Goal: Task Accomplishment & Management: Use online tool/utility

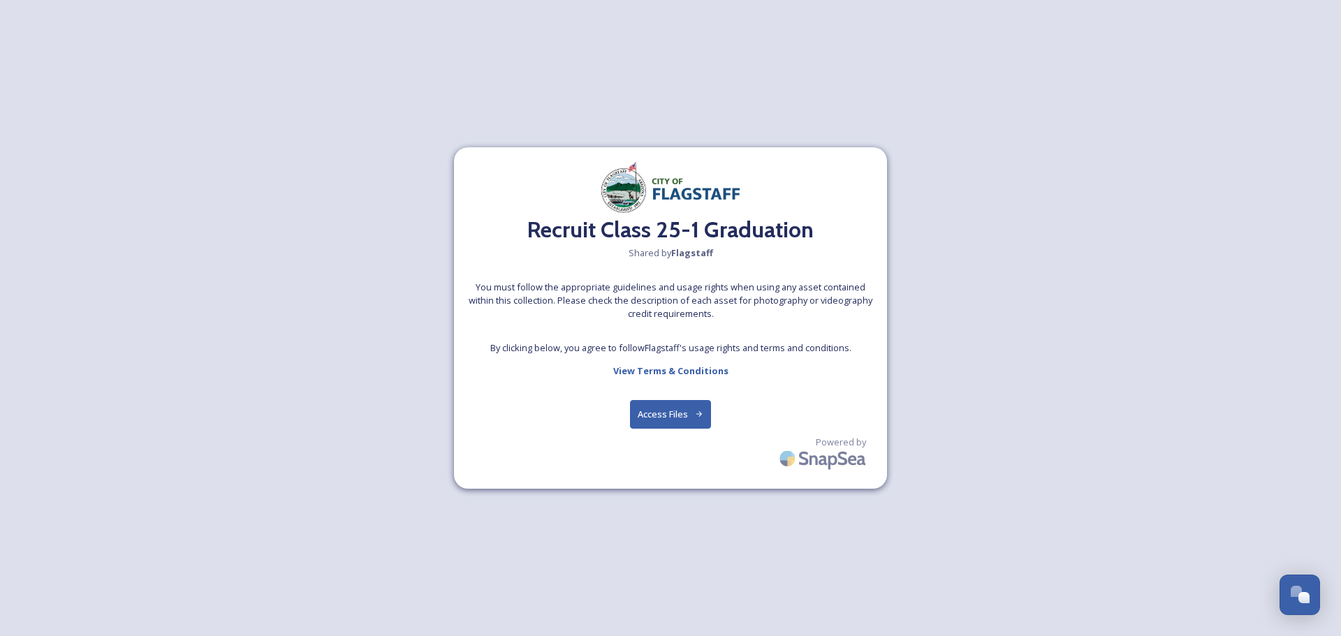
click at [687, 404] on button "Access Files" at bounding box center [671, 414] width 82 height 29
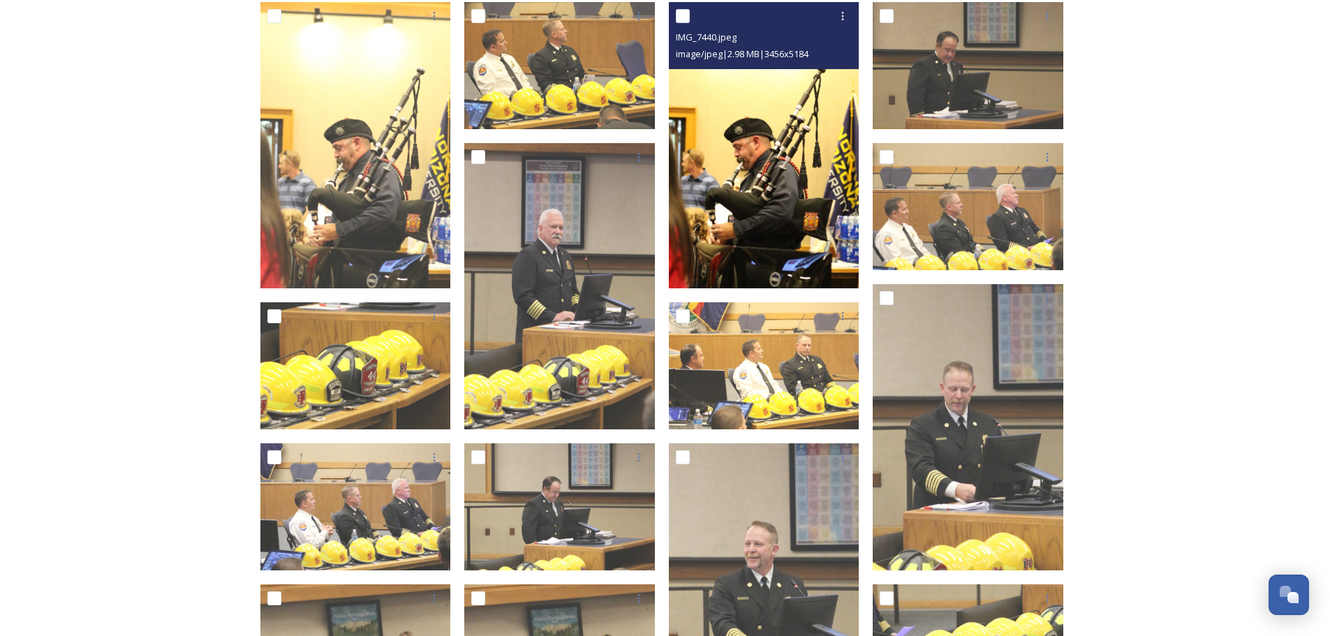
scroll to position [279, 0]
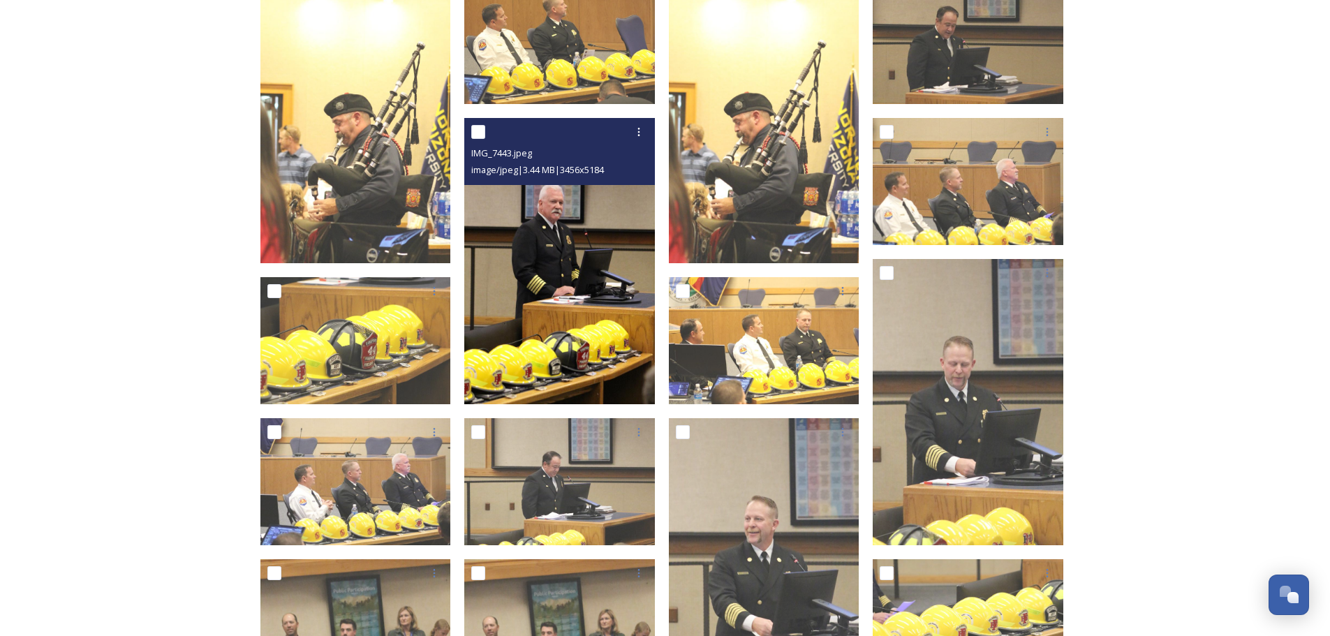
click at [478, 128] on input "checkbox" at bounding box center [478, 132] width 14 height 14
checkbox input "true"
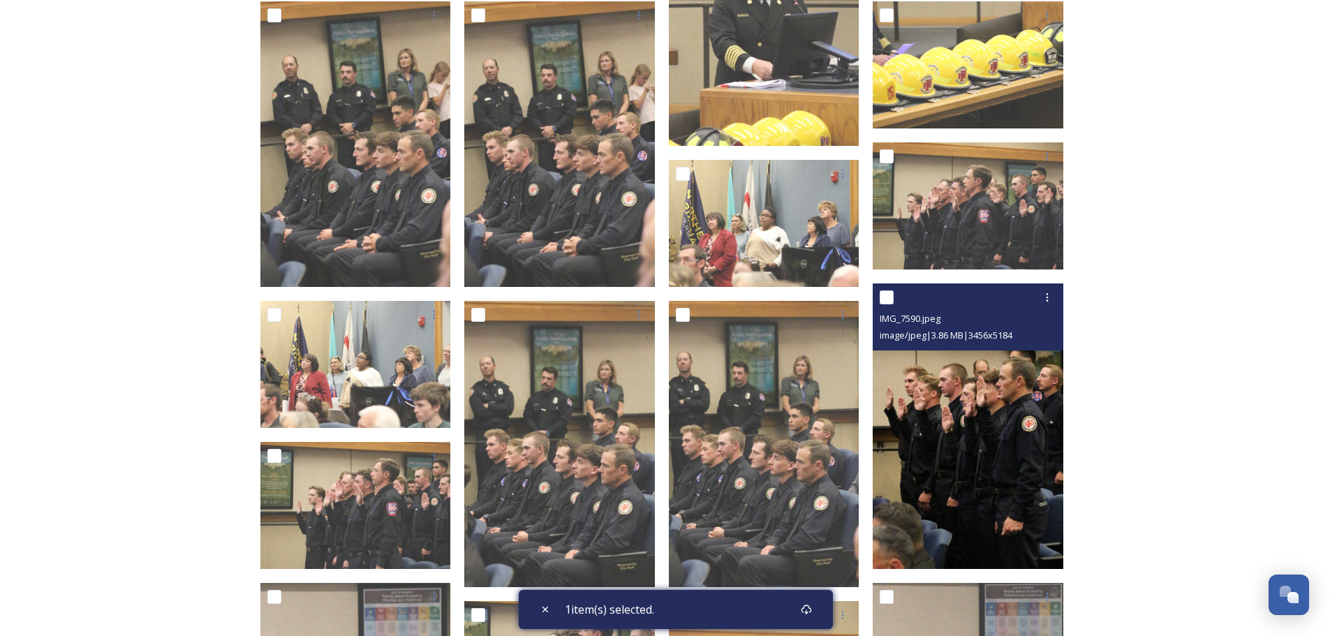
scroll to position [838, 0]
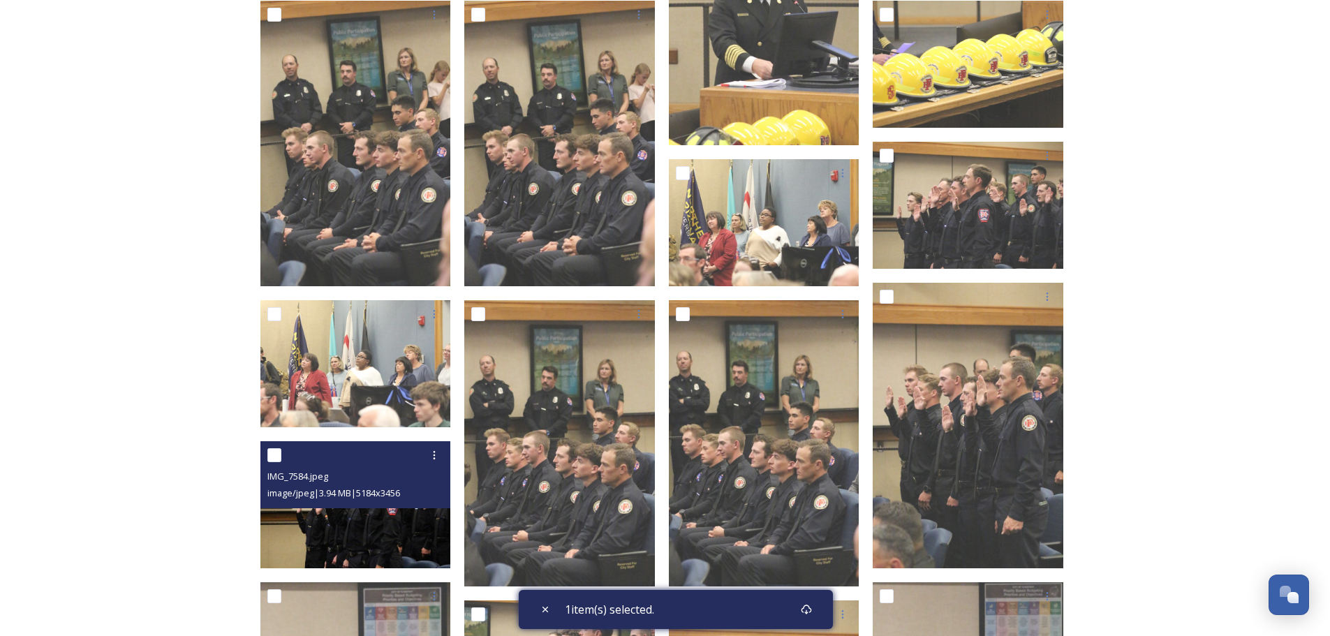
click at [274, 456] on input "checkbox" at bounding box center [274, 455] width 14 height 14
checkbox input "true"
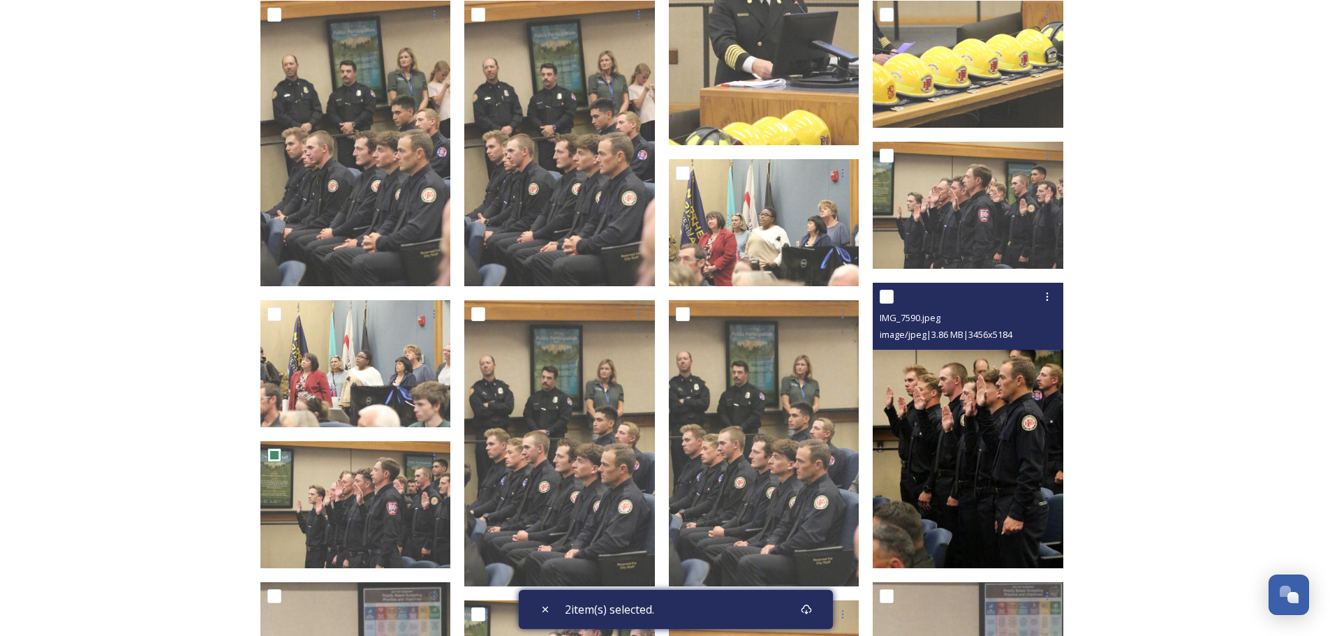
click at [883, 297] on input "checkbox" at bounding box center [887, 297] width 14 height 14
checkbox input "true"
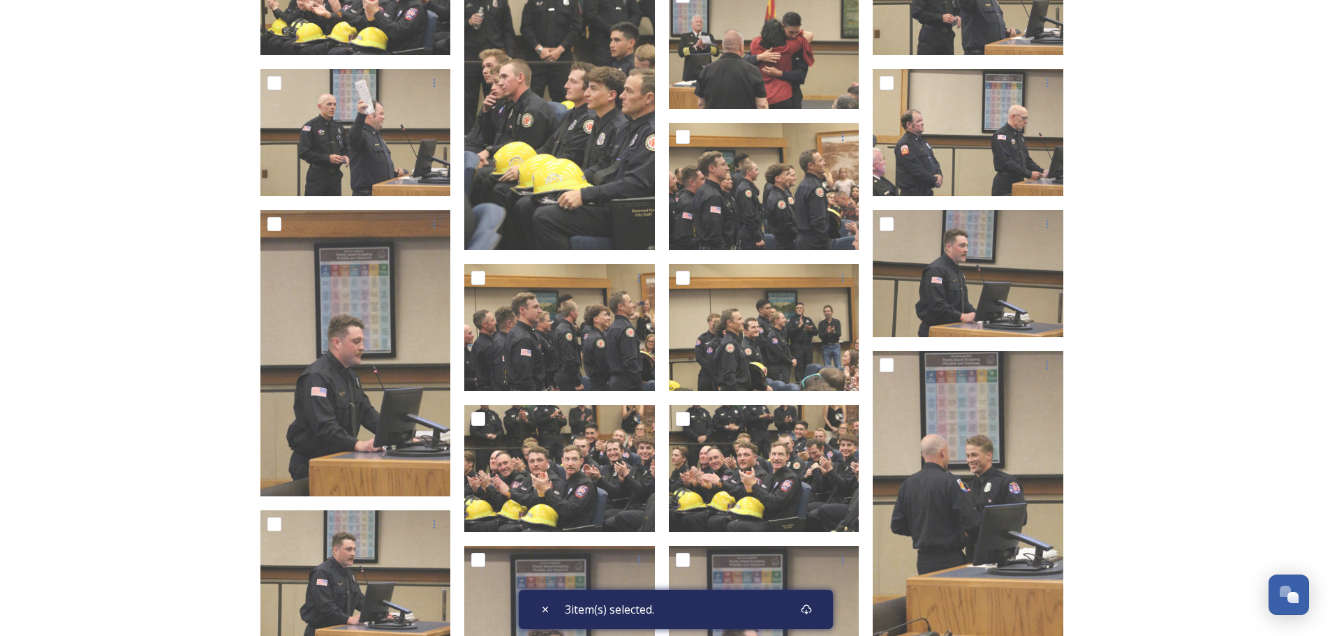
scroll to position [4679, 0]
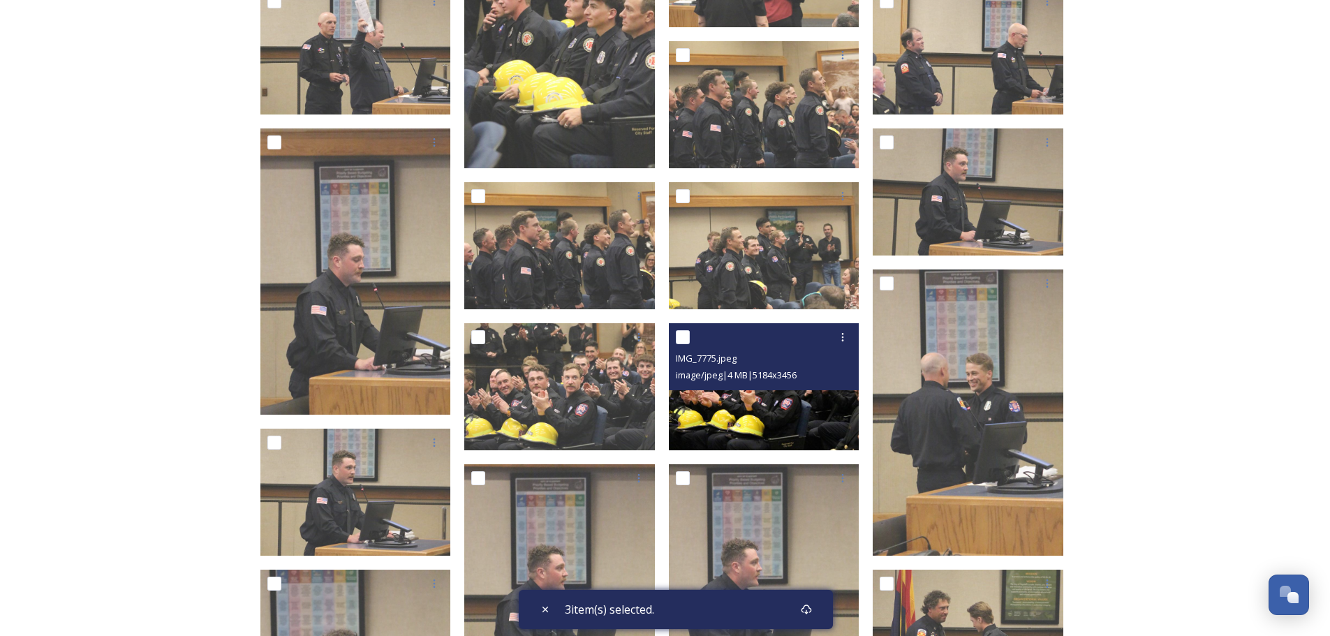
click at [685, 337] on input "checkbox" at bounding box center [683, 337] width 14 height 14
checkbox input "true"
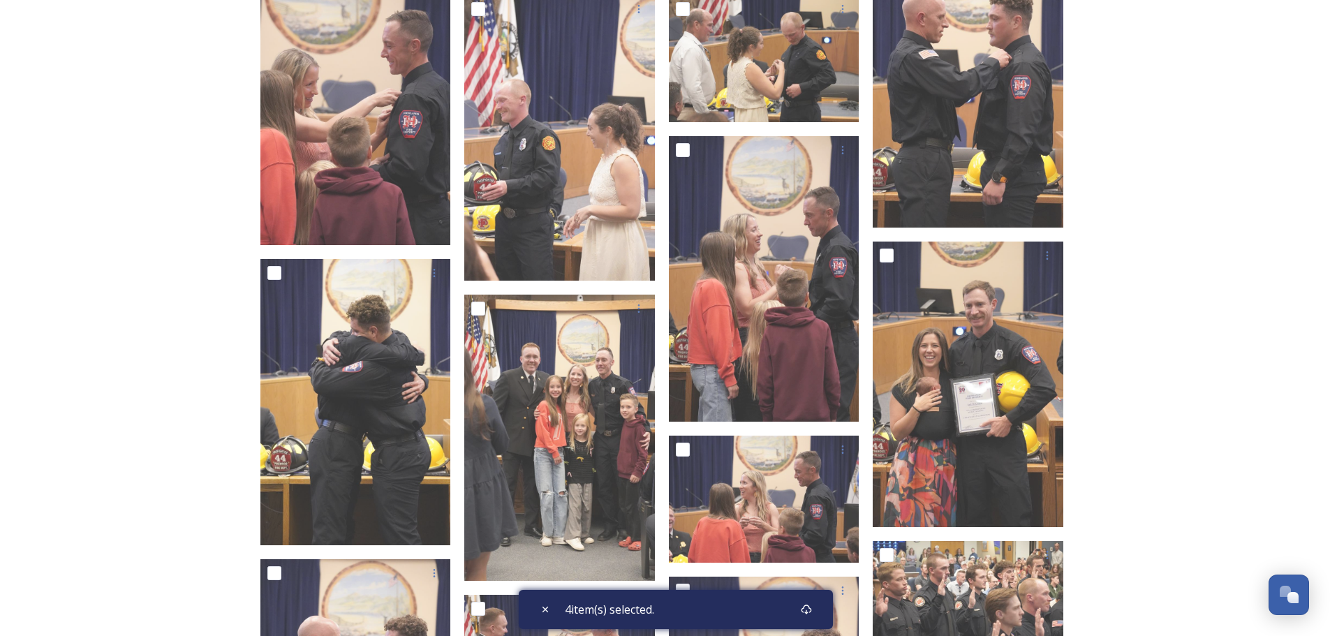
scroll to position [9707, 0]
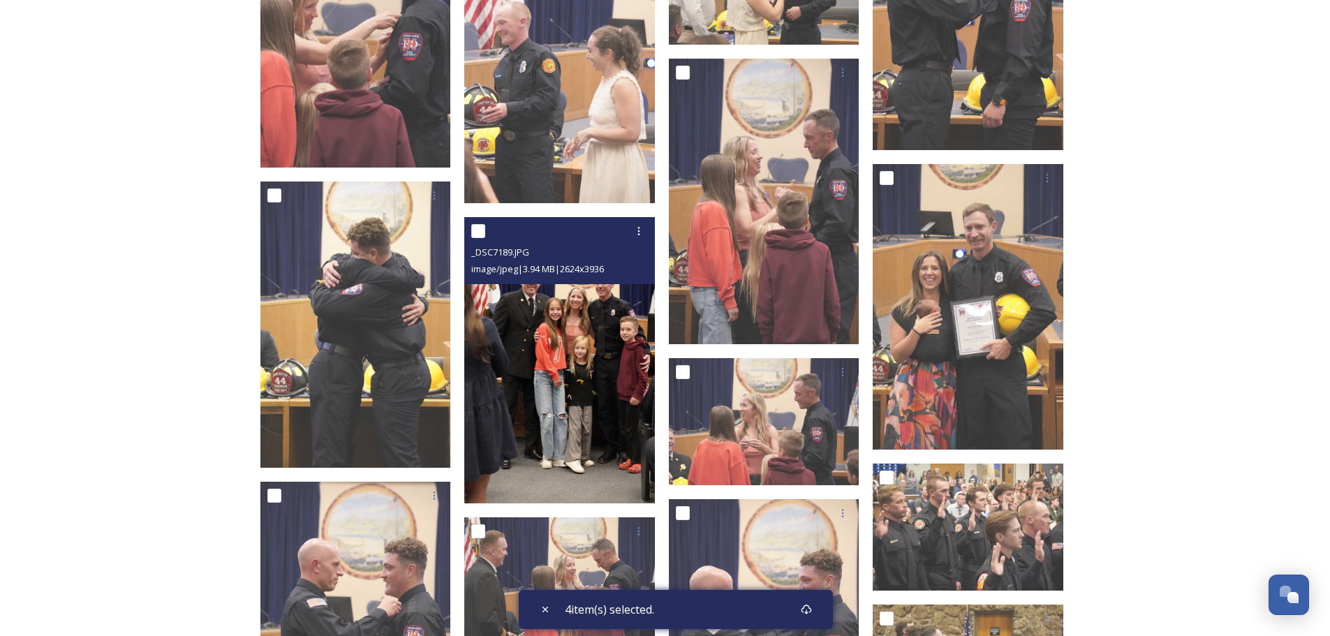
click at [471, 229] on input "checkbox" at bounding box center [478, 231] width 14 height 14
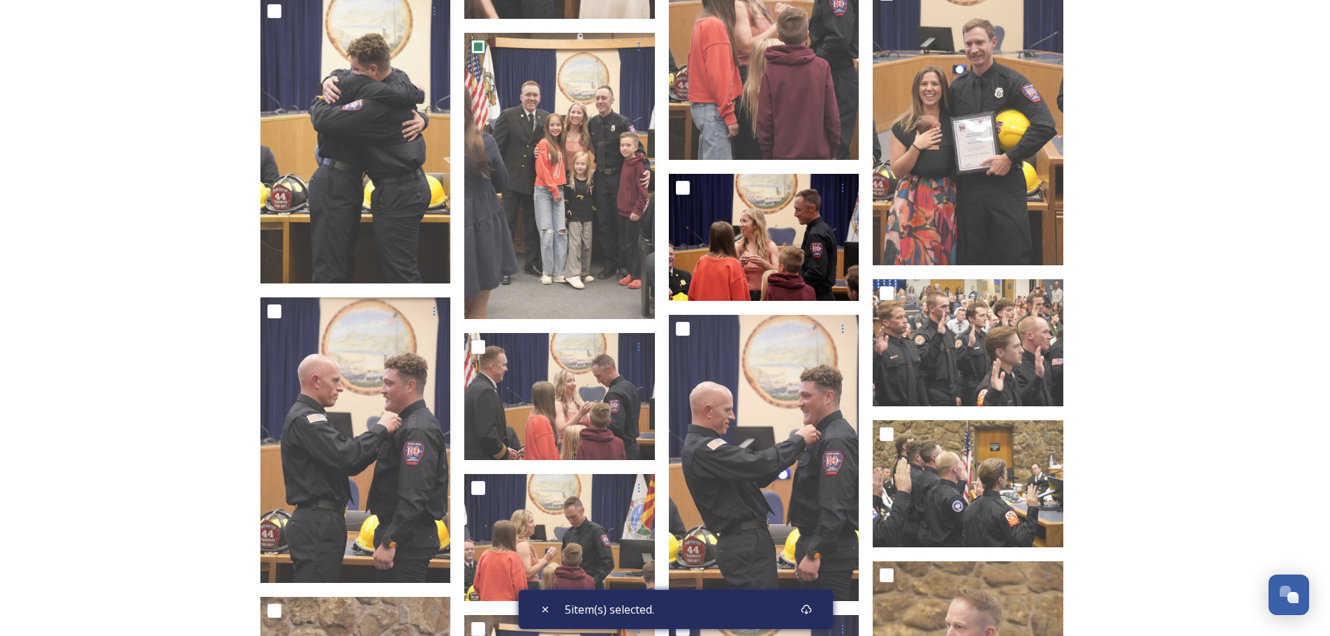
scroll to position [9847, 0]
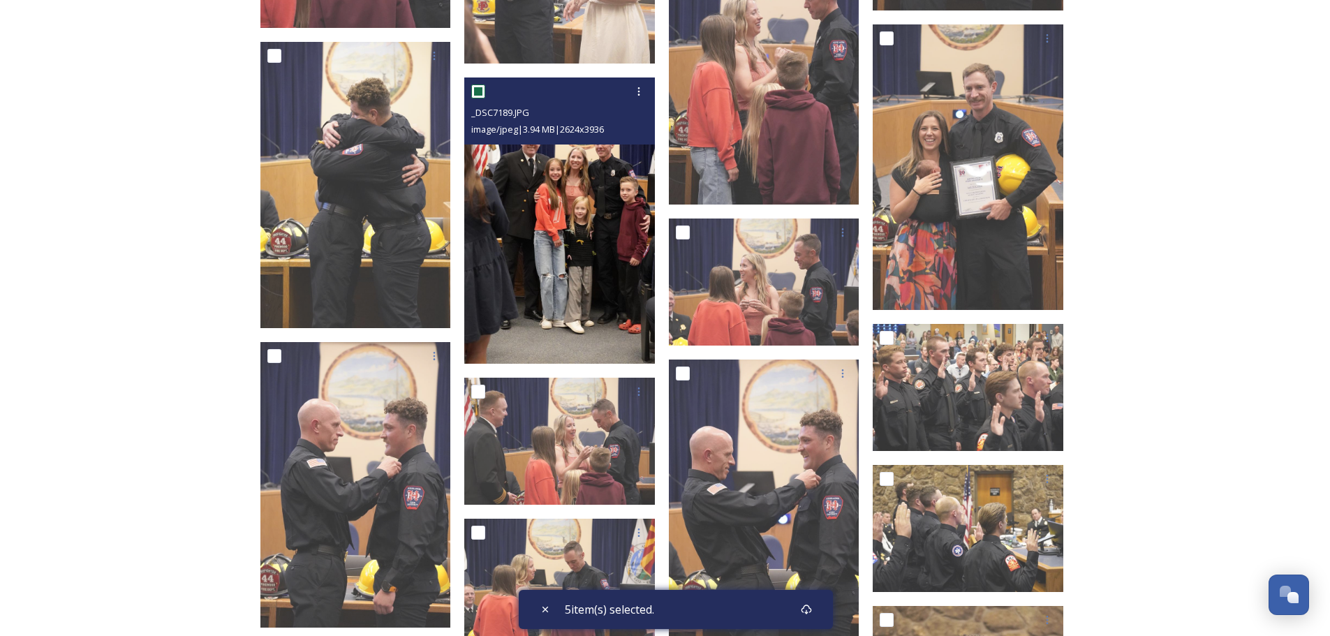
click at [477, 90] on input "checkbox" at bounding box center [478, 92] width 14 height 14
checkbox input "false"
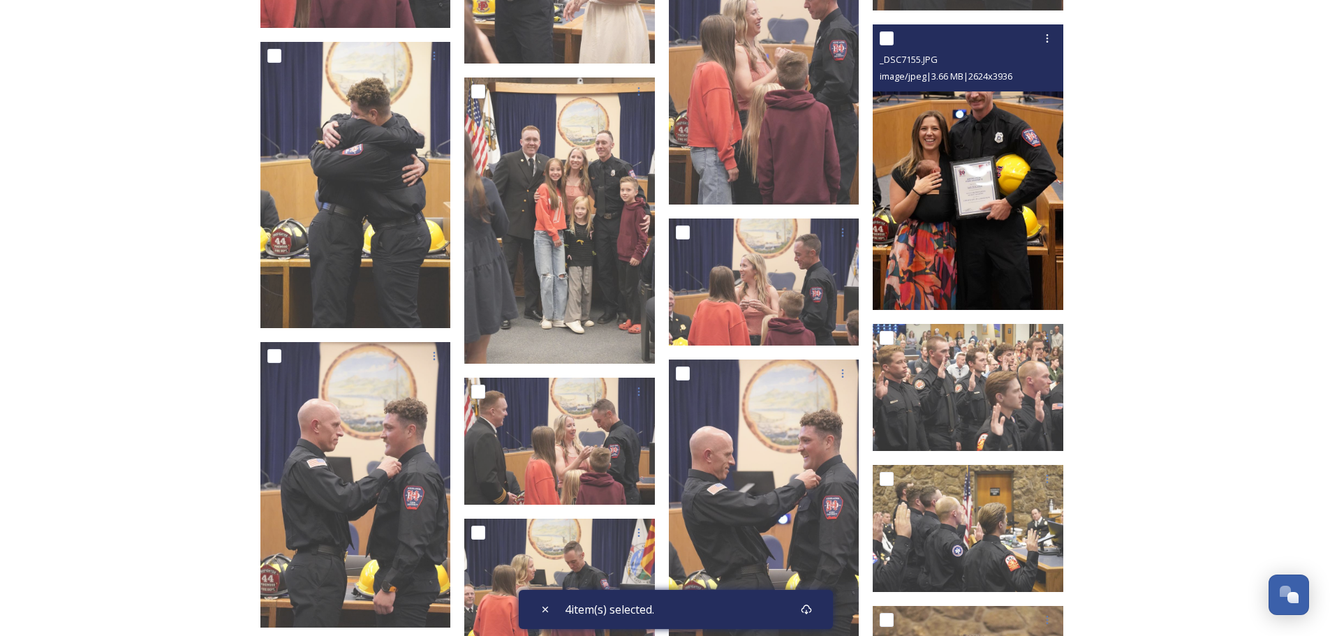
click at [884, 37] on input "checkbox" at bounding box center [887, 38] width 14 height 14
checkbox input "true"
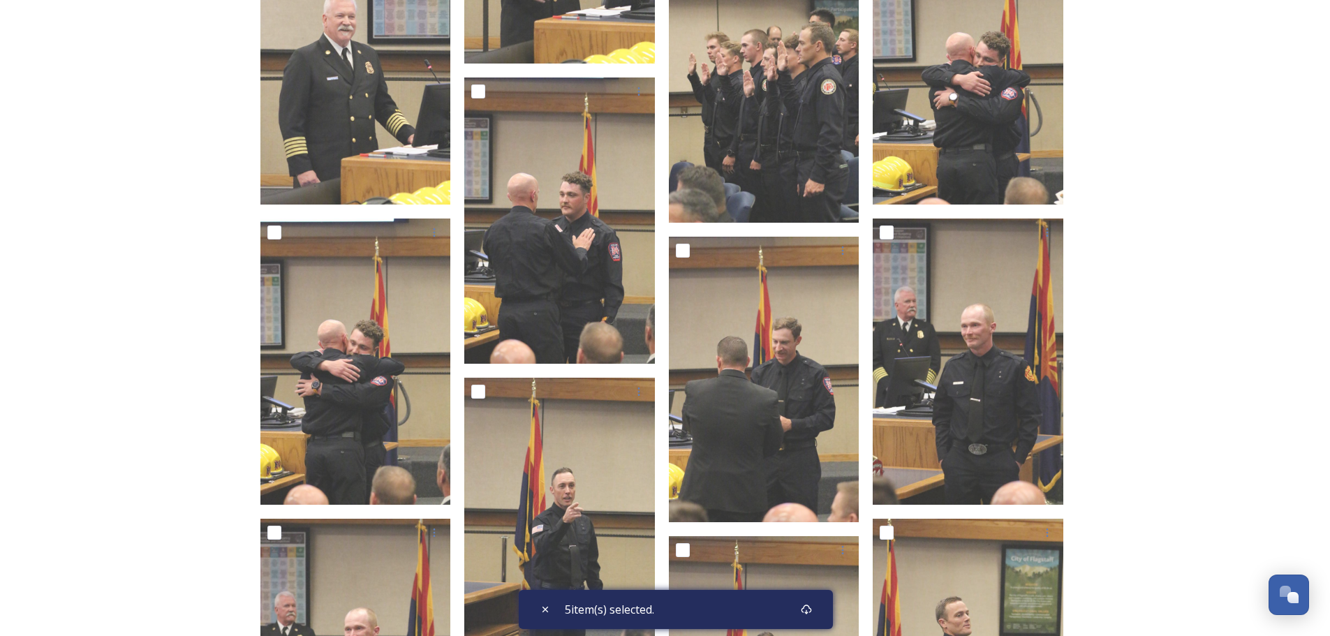
scroll to position [1732, 0]
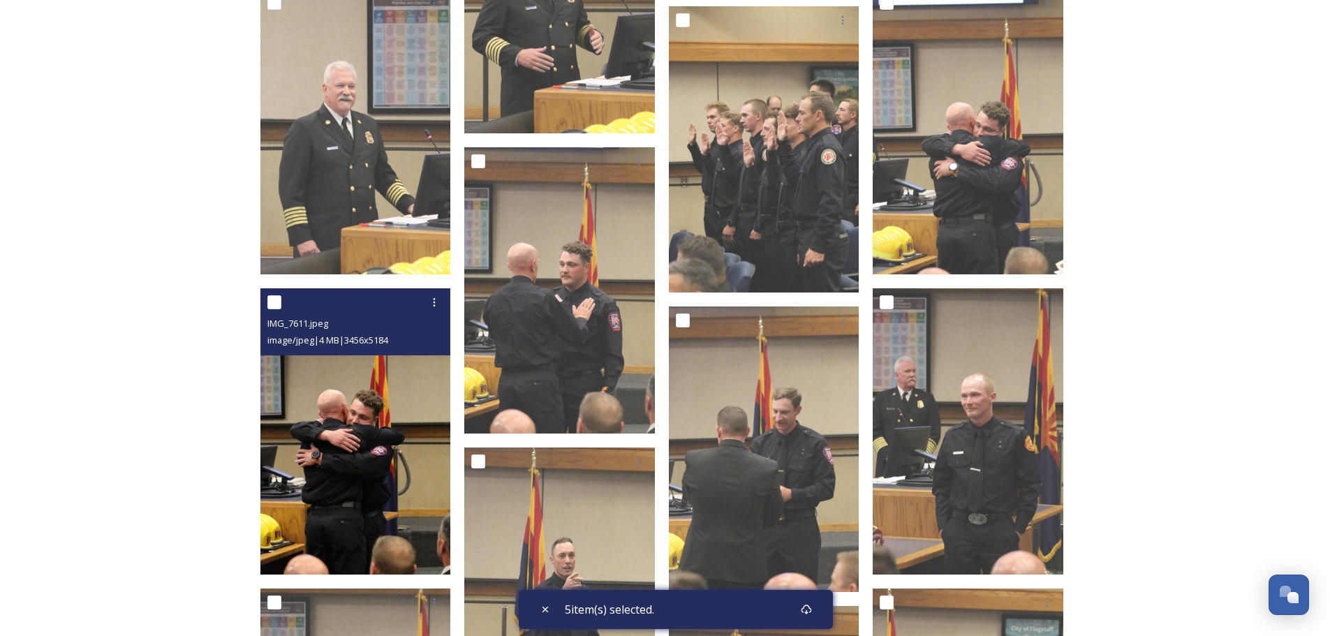
click at [277, 305] on input "checkbox" at bounding box center [274, 302] width 14 height 14
click at [279, 303] on input "checkbox" at bounding box center [274, 302] width 14 height 14
checkbox input "false"
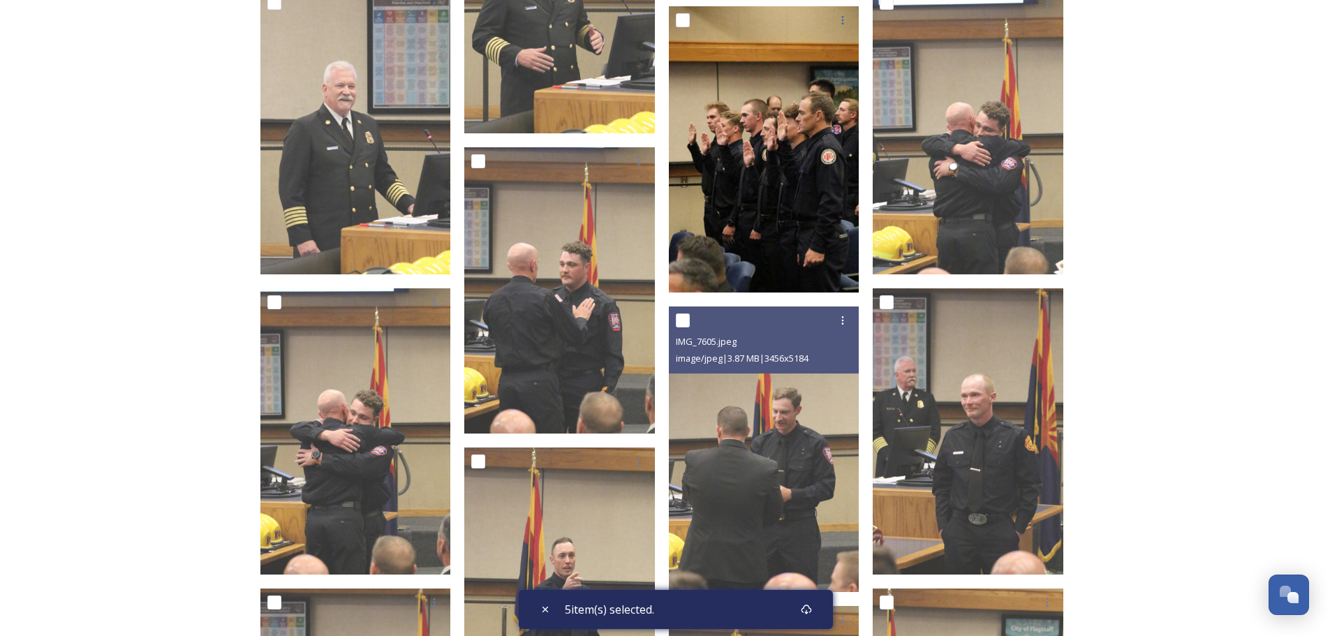
scroll to position [1522, 0]
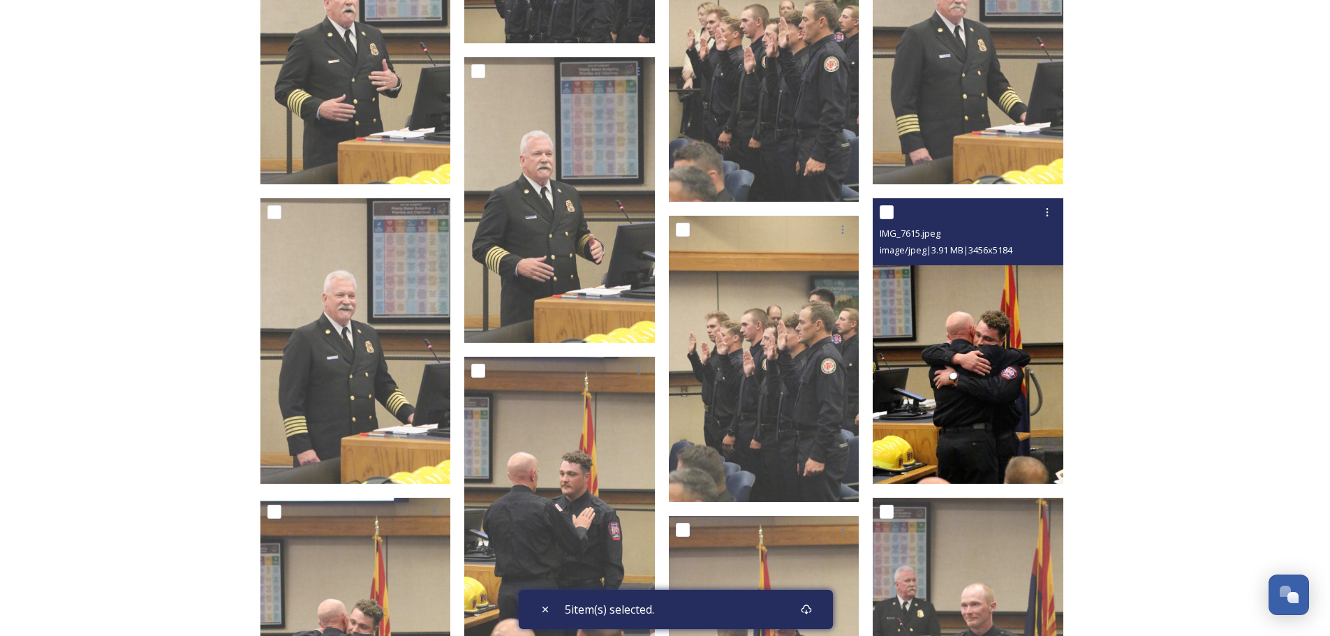
click at [884, 217] on input "checkbox" at bounding box center [887, 212] width 14 height 14
checkbox input "true"
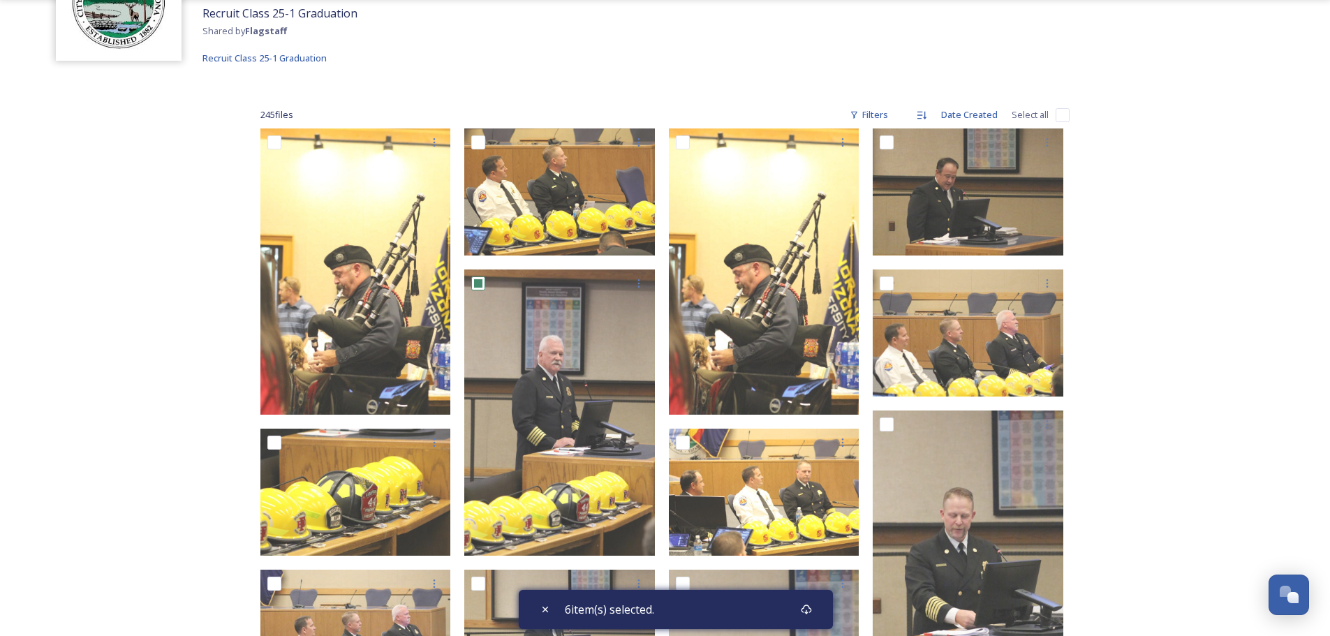
scroll to position [0, 0]
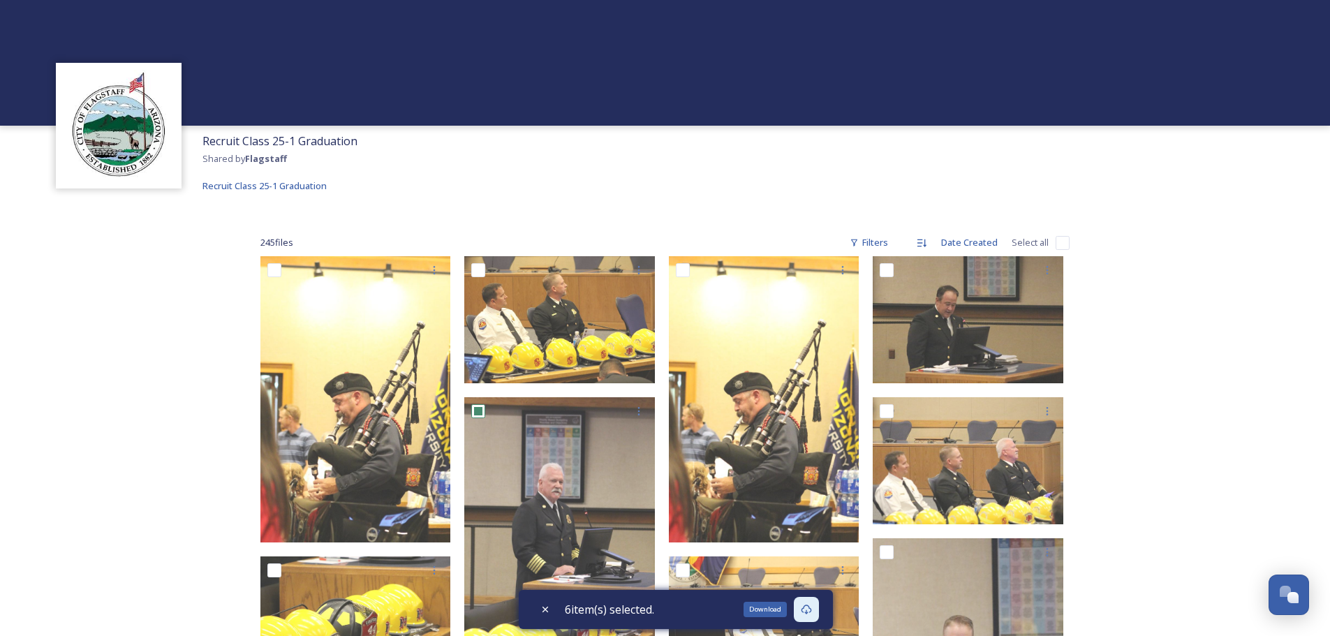
click at [812, 609] on icon at bounding box center [806, 609] width 11 height 11
